Goal: Find specific page/section: Find specific page/section

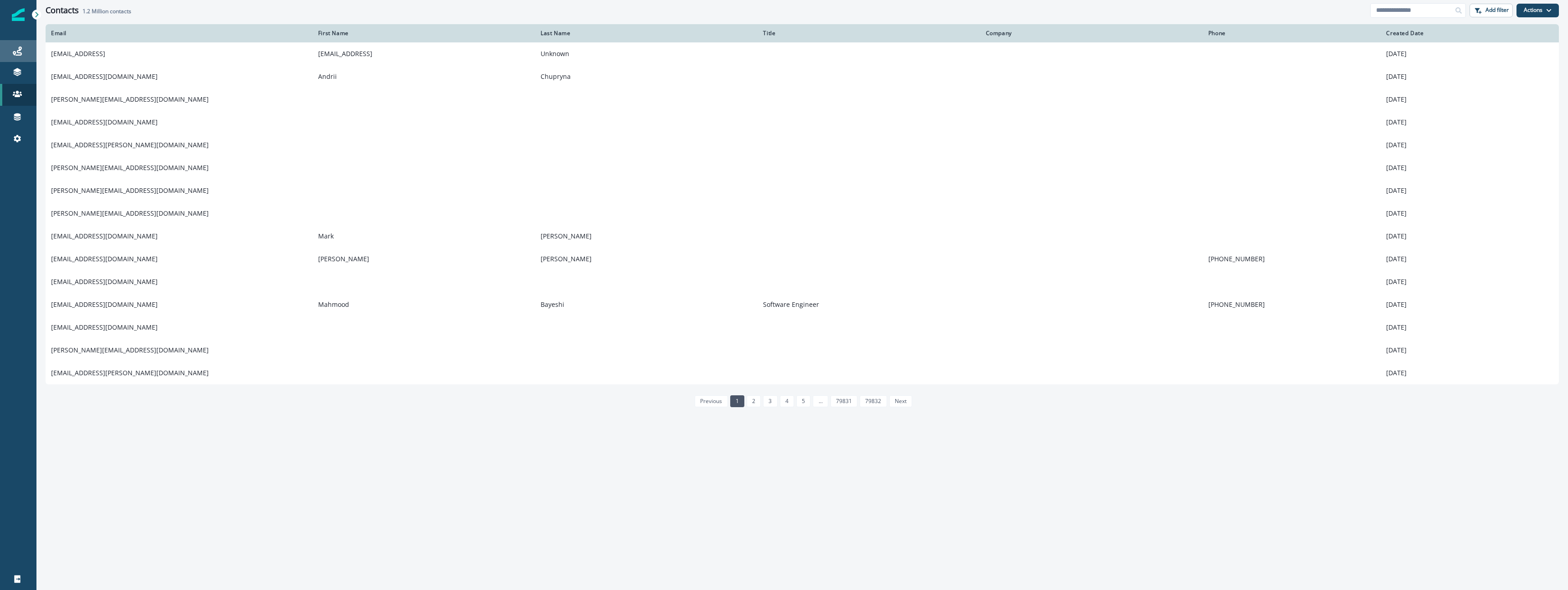
click at [21, 58] on link "Journeys" at bounding box center [18, 51] width 36 height 22
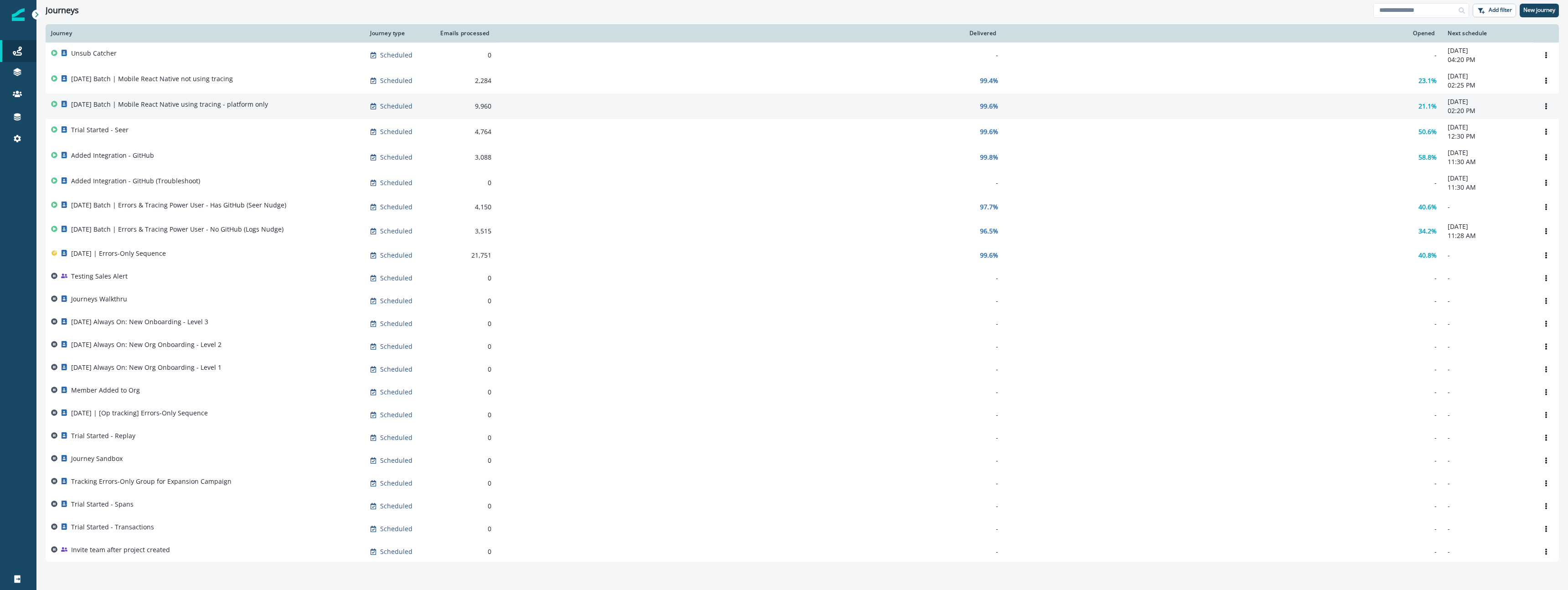
click at [267, 104] on p "[DATE] Batch | Mobile React Native using tracing - platform only" at bounding box center [169, 104] width 197 height 9
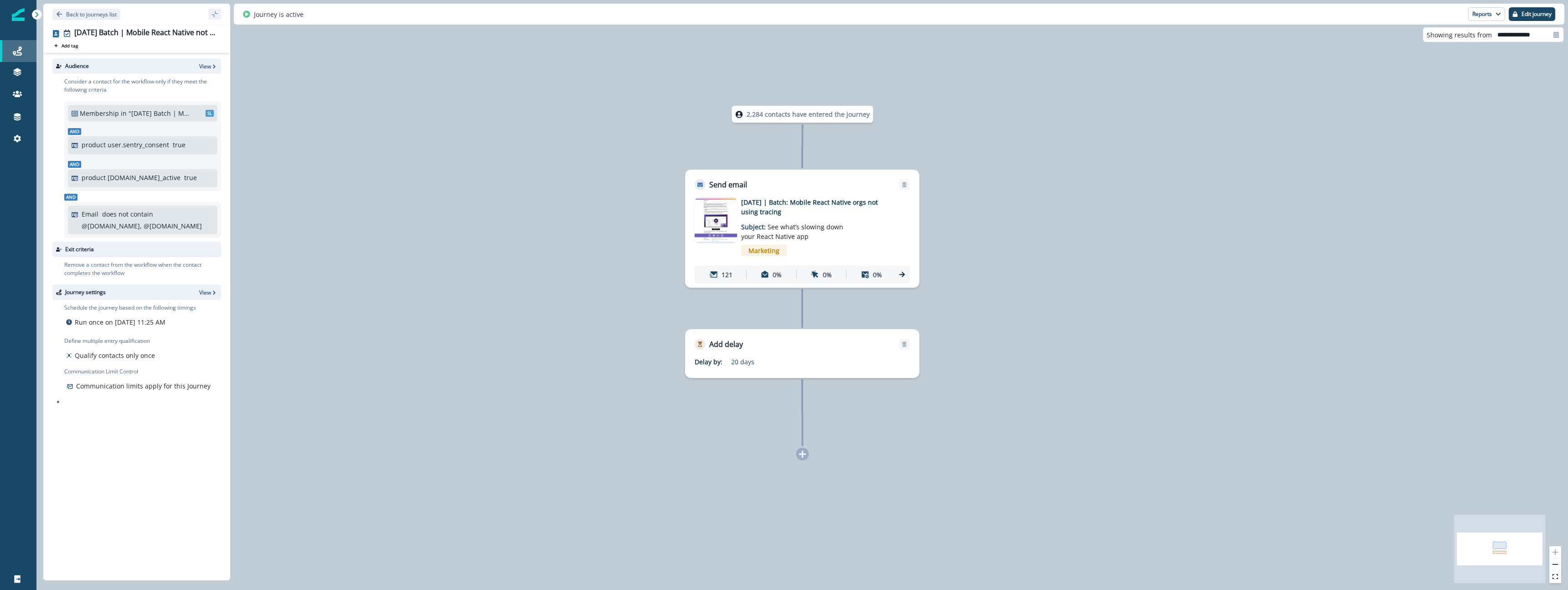
click at [14, 45] on link "Journeys" at bounding box center [18, 51] width 36 height 22
